Goal: Transaction & Acquisition: Download file/media

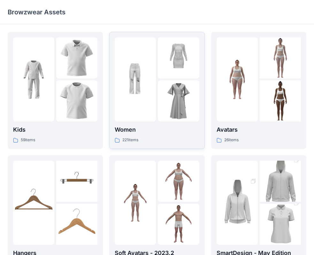
click at [142, 89] on div at bounding box center [135, 79] width 41 height 84
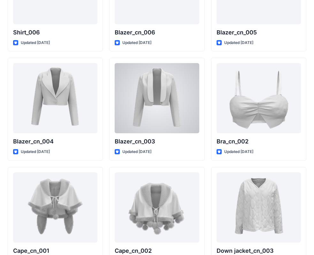
scroll to position [3832, 0]
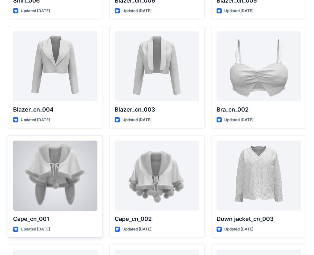
click at [41, 170] on div at bounding box center [55, 176] width 84 height 70
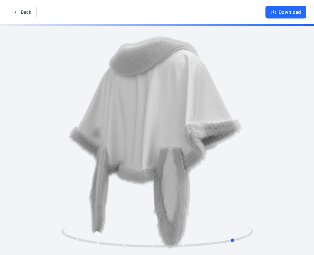
drag, startPoint x: 156, startPoint y: 247, endPoint x: 42, endPoint y: 237, distance: 115.0
click at [42, 237] on div at bounding box center [157, 140] width 314 height 232
click at [26, 13] on button "Back" at bounding box center [22, 12] width 29 height 12
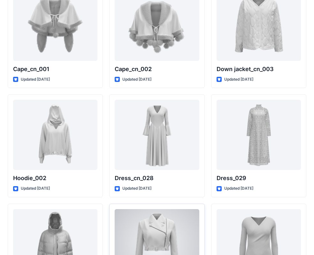
scroll to position [3950, 0]
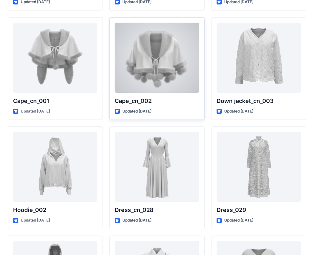
click at [163, 72] on div at bounding box center [157, 58] width 84 height 70
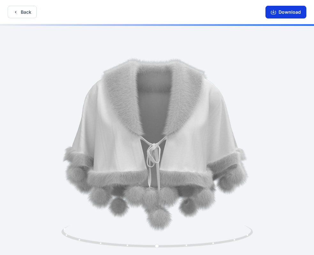
click at [288, 11] on button "Download" at bounding box center [285, 12] width 41 height 13
click at [15, 11] on icon "button" at bounding box center [15, 12] width 5 height 5
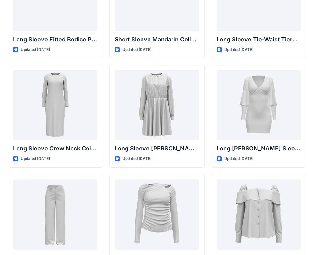
scroll to position [2431, 0]
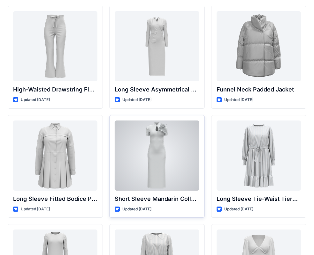
click at [178, 147] on div at bounding box center [157, 156] width 84 height 70
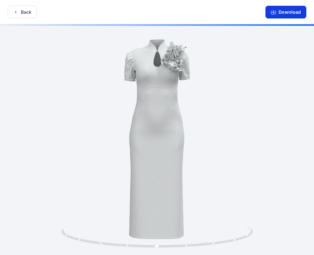
click at [289, 14] on button "Download" at bounding box center [285, 12] width 41 height 13
click at [15, 11] on icon "button" at bounding box center [15, 12] width 5 height 5
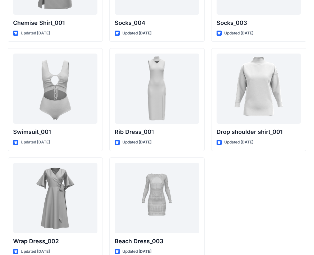
scroll to position [7867, 0]
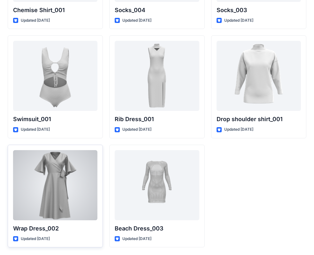
click at [50, 182] on div at bounding box center [55, 185] width 84 height 70
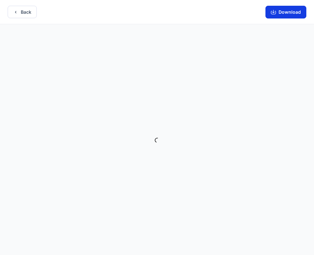
click at [297, 15] on button "Download" at bounding box center [285, 12] width 41 height 13
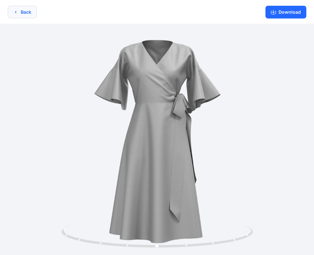
click at [13, 14] on button "Back" at bounding box center [22, 12] width 29 height 12
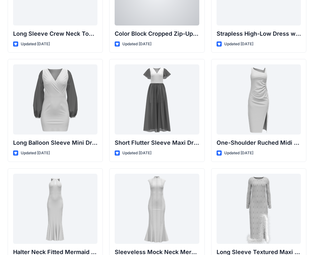
scroll to position [238, 0]
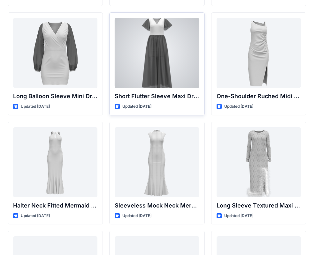
click at [171, 49] on div at bounding box center [157, 53] width 84 height 70
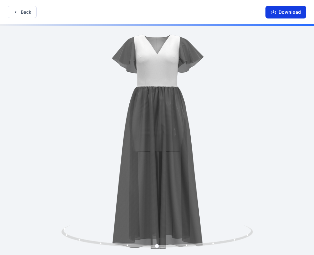
click at [292, 13] on button "Download" at bounding box center [285, 12] width 41 height 13
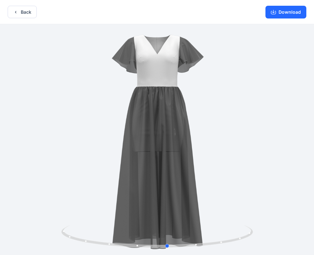
drag, startPoint x: 158, startPoint y: 247, endPoint x: -26, endPoint y: 191, distance: 192.3
click at [0, 191] on html "Back Download Version History" at bounding box center [157, 128] width 314 height 257
click at [14, 12] on icon "button" at bounding box center [15, 12] width 5 height 5
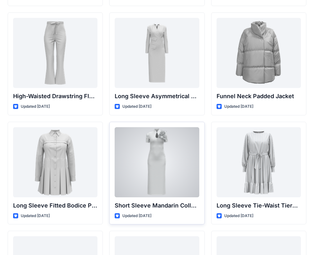
scroll to position [2520, 0]
